Goal: Task Accomplishment & Management: Manage account settings

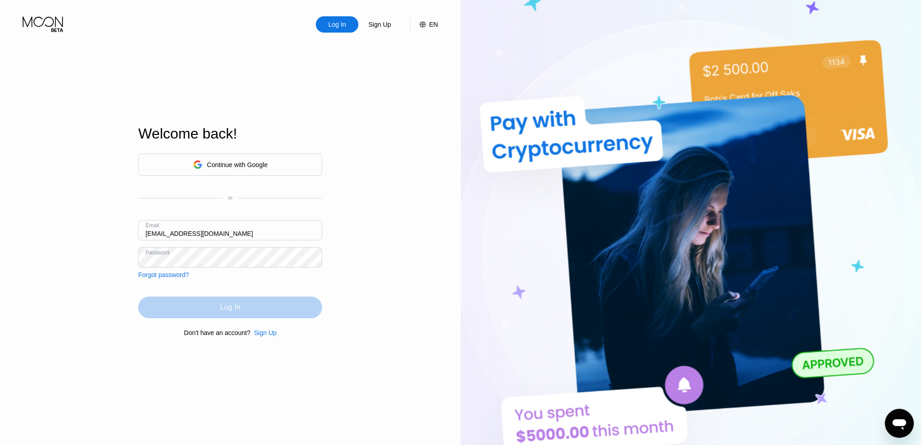
click at [239, 303] on div "Log In" at bounding box center [230, 307] width 20 height 9
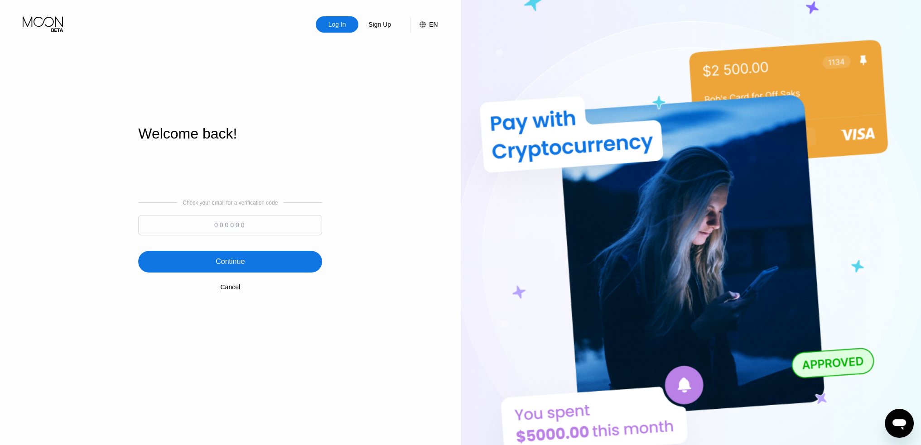
click at [234, 228] on input at bounding box center [230, 225] width 184 height 20
type input "420165"
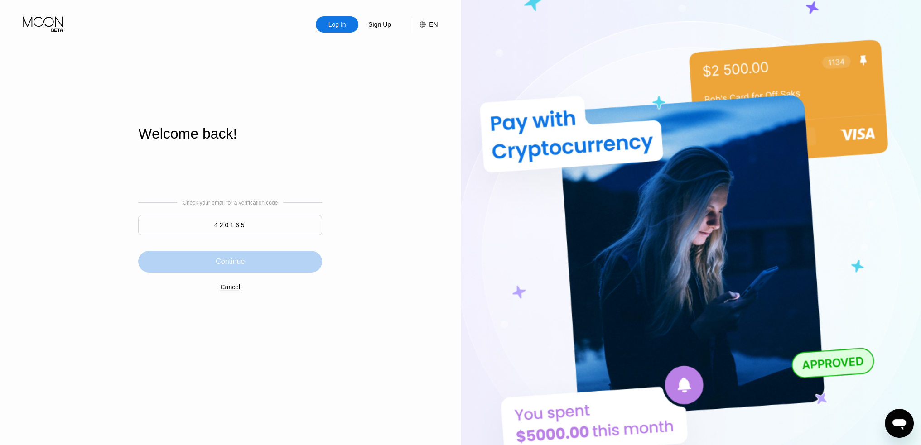
click at [245, 263] on div "Continue" at bounding box center [230, 261] width 29 height 9
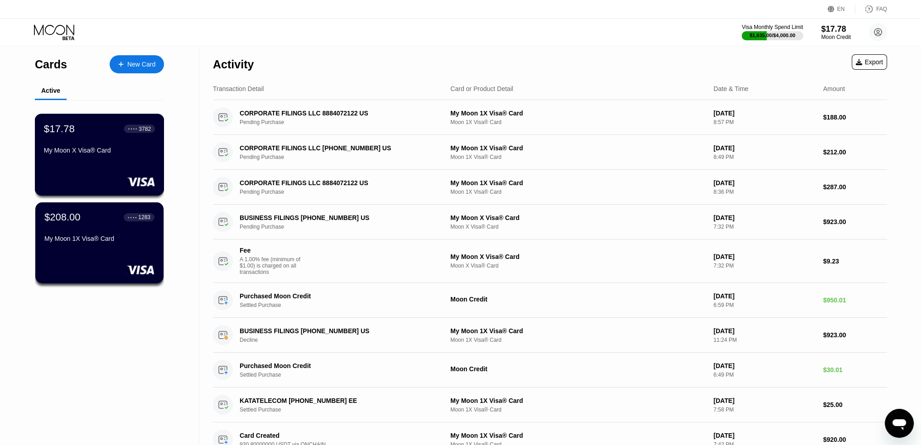
click at [155, 148] on div "$17.78 ● ● ● ● 3782 My Moon X Visa® Card" at bounding box center [99, 140] width 111 height 35
click at [85, 236] on div "$208.00 ● ● ● ● 1283 My Moon 1X Visa® Card" at bounding box center [99, 228] width 111 height 35
